Goal: Information Seeking & Learning: Learn about a topic

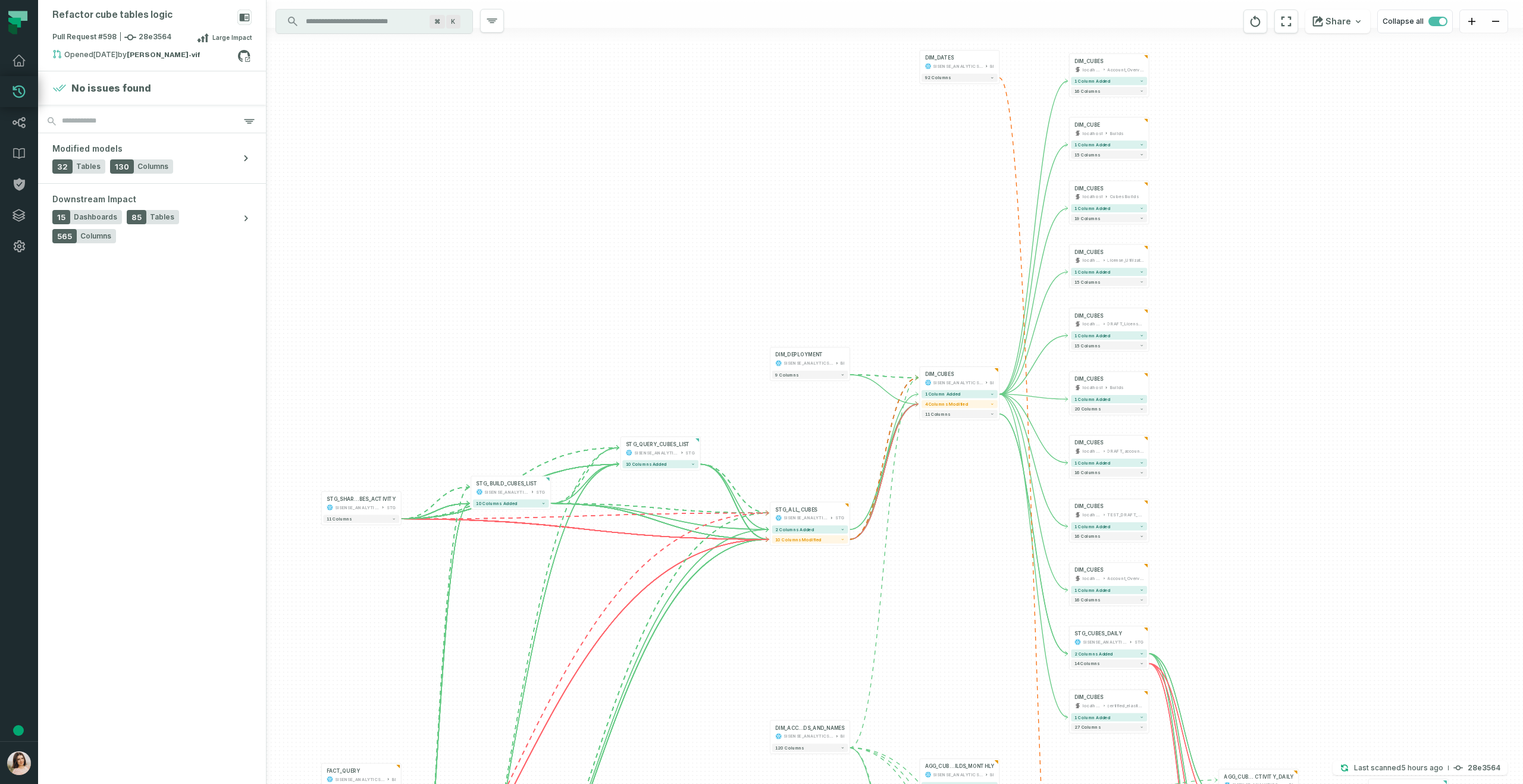
drag, startPoint x: 672, startPoint y: 282, endPoint x: 442, endPoint y: 270, distance: 230.3
click at [442, 270] on div "+ DIM_DATES SISENSE_ANALYTICS_PRODUCTION BI + 92 columns + DIM_CUBES localhost …" at bounding box center [895, 392] width 1257 height 784
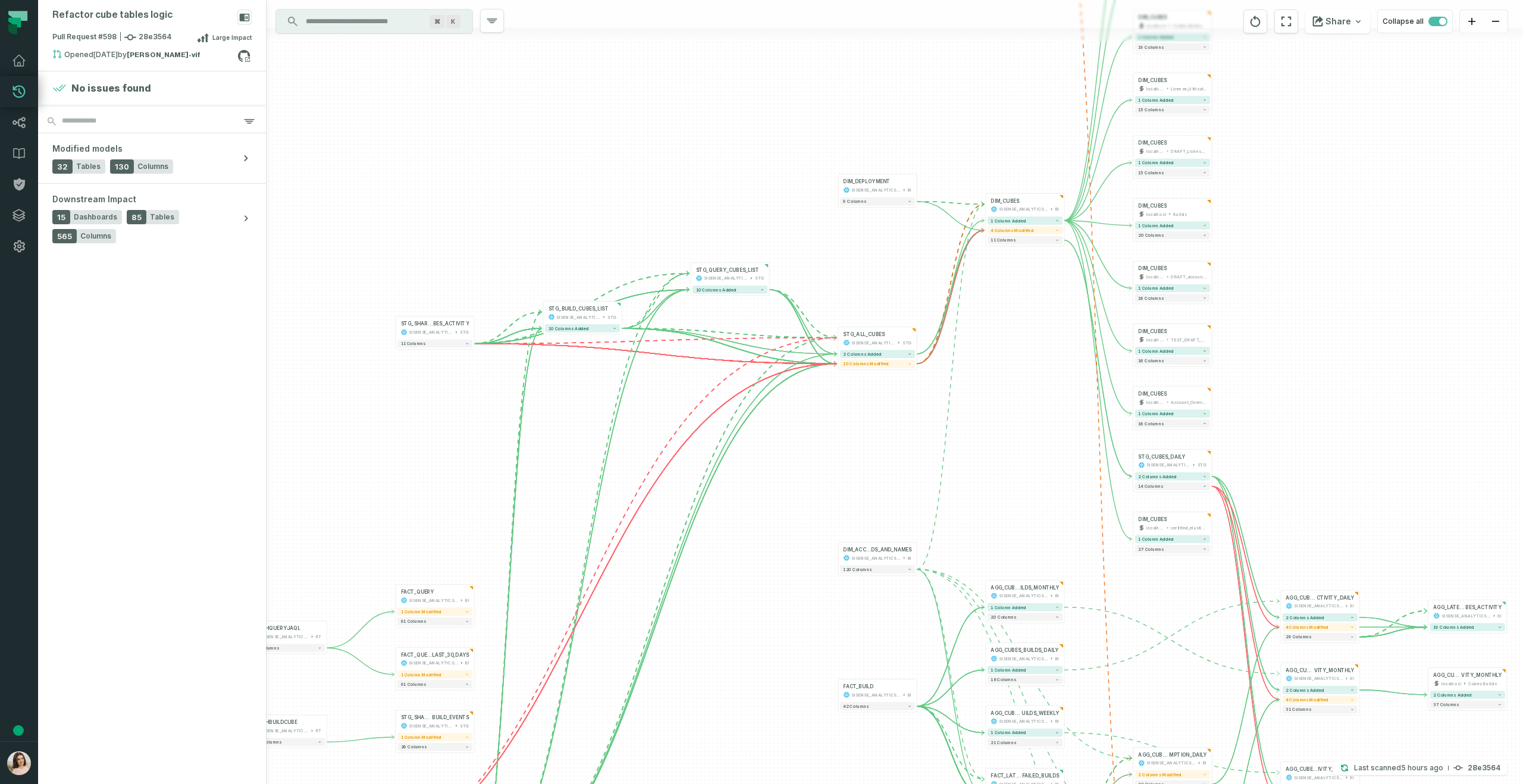
drag, startPoint x: 442, startPoint y: 270, endPoint x: 516, endPoint y: 98, distance: 187.2
click at [516, 98] on div "+ DIM_DATES SISENSE_ANALYTICS_PRODUCTION BI + 92 columns + DIM_CUBES localhost …" at bounding box center [895, 392] width 1257 height 784
drag, startPoint x: 692, startPoint y: 535, endPoint x: 671, endPoint y: 278, distance: 257.9
click at [671, 255] on div "+ DIM_DATES SISENSE_ANALYTICS_PRODUCTION BI + 92 columns + DIM_CUBES localhost …" at bounding box center [895, 392] width 1257 height 784
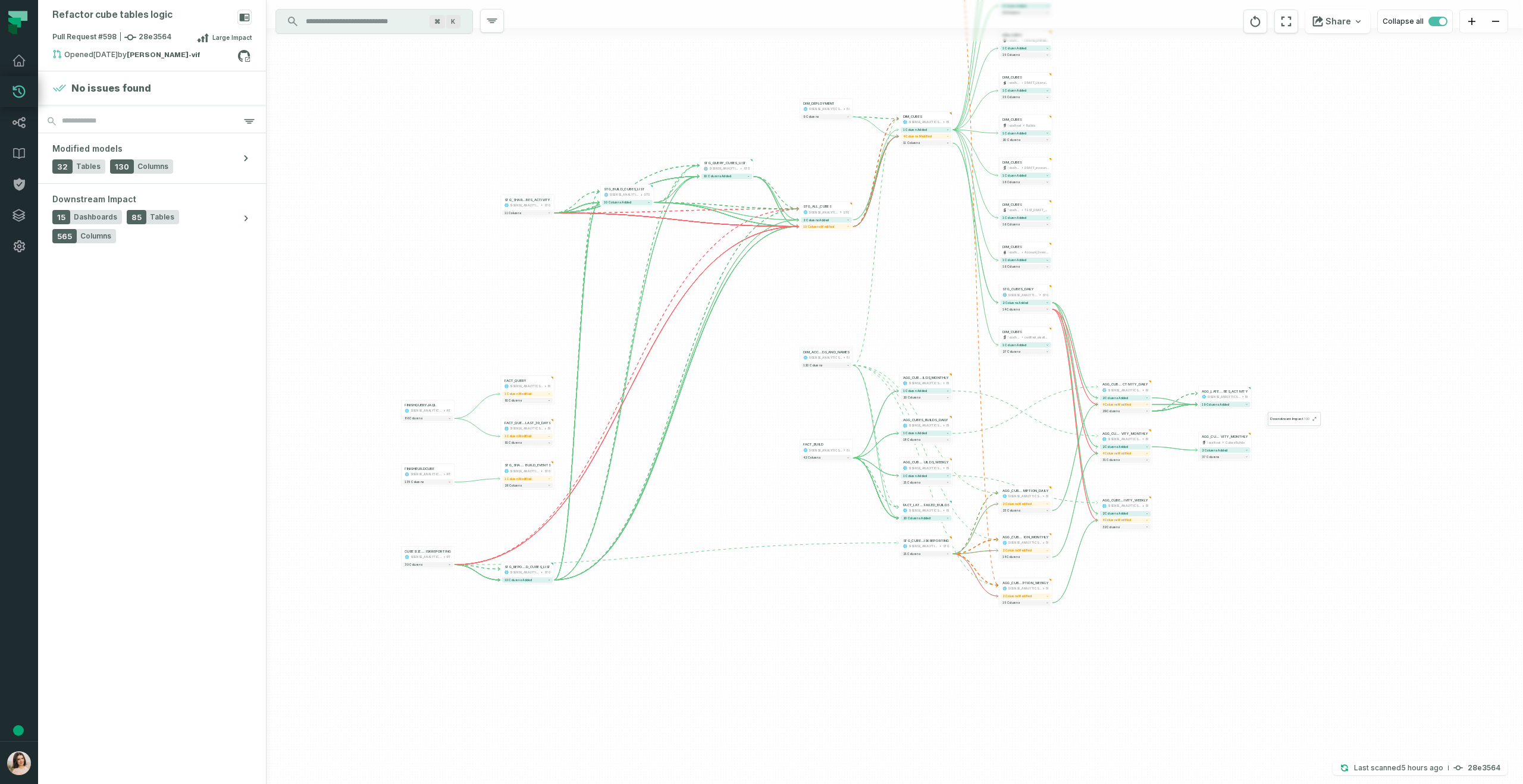
drag, startPoint x: 738, startPoint y: 559, endPoint x: 737, endPoint y: 371, distance: 188.0
click at [738, 372] on div "+ DIM_DATES SISENSE_ANALYTICS_PRODUCTION BI + 92 columns + DIM_CUBES localhost …" at bounding box center [895, 392] width 1257 height 784
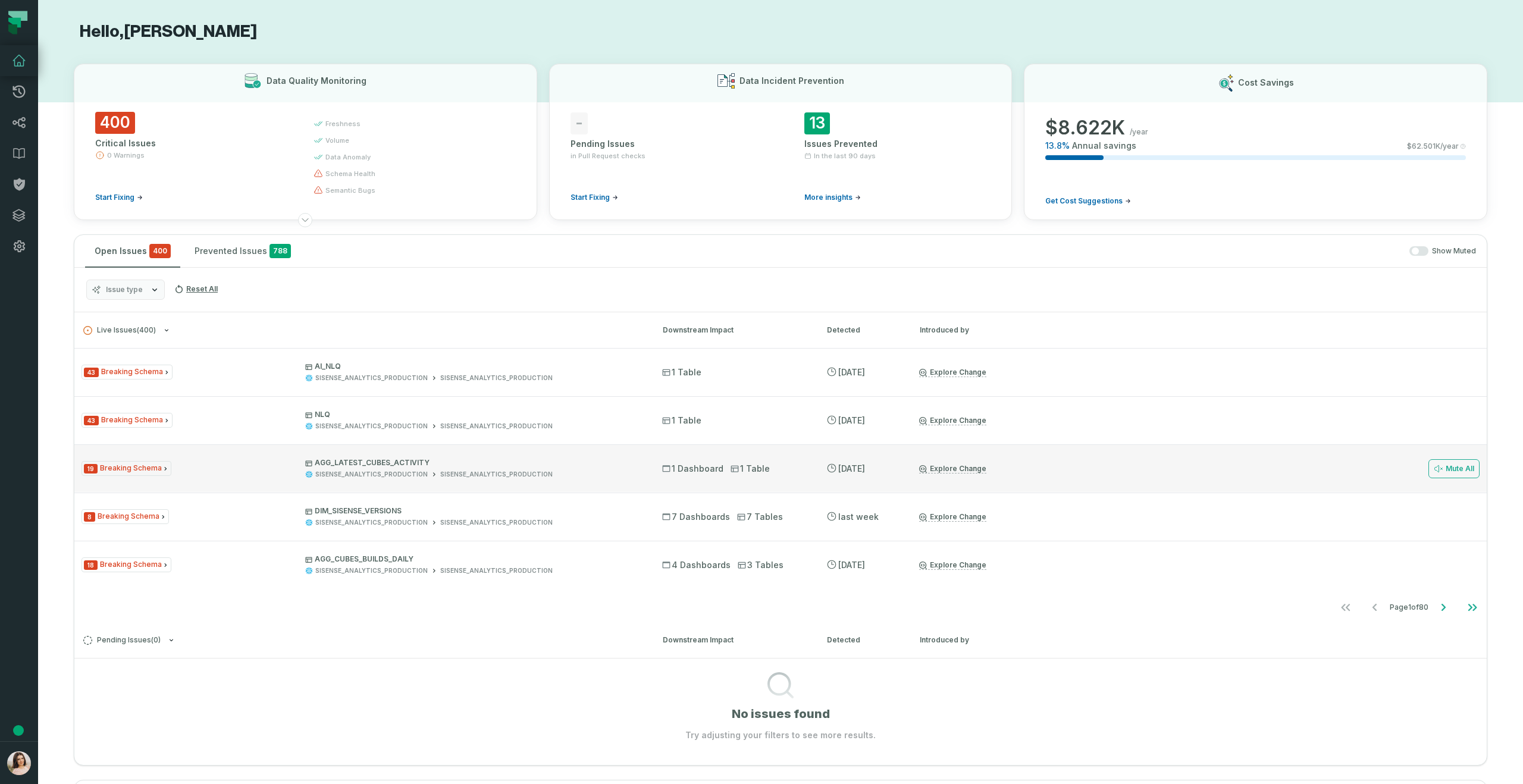
click at [144, 470] on span "19 Breaking Schema" at bounding box center [126, 468] width 90 height 15
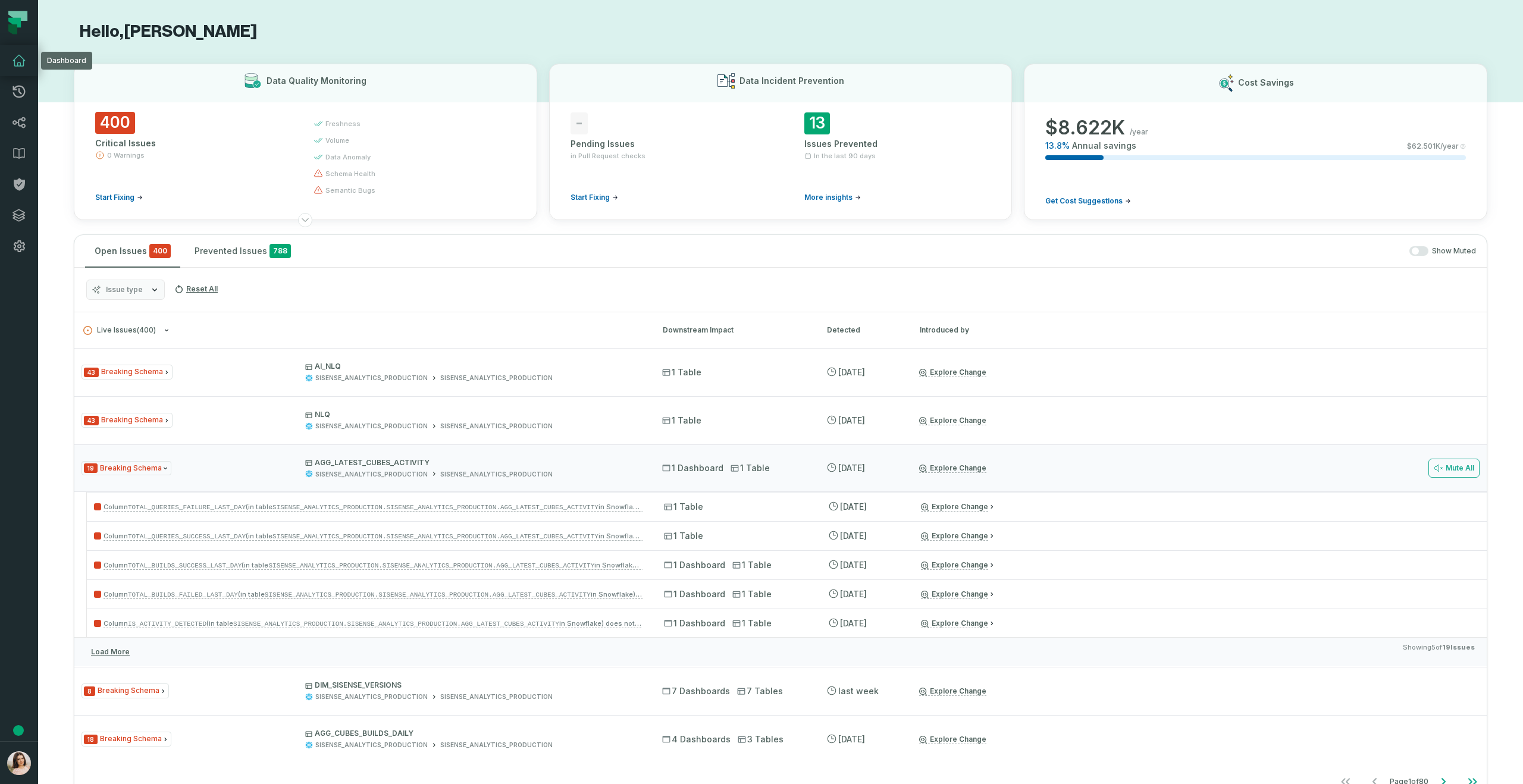
click at [15, 57] on icon at bounding box center [19, 61] width 14 height 14
